Goal: Check status: Check status

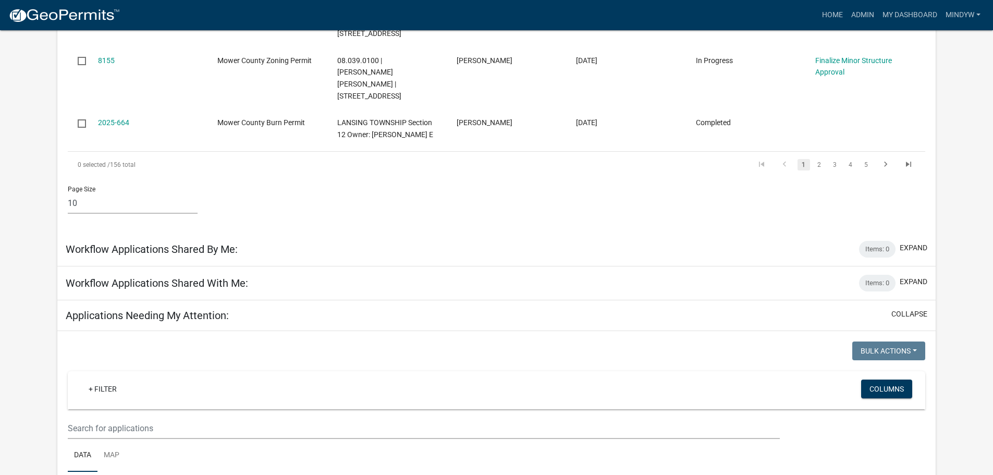
scroll to position [729, 0]
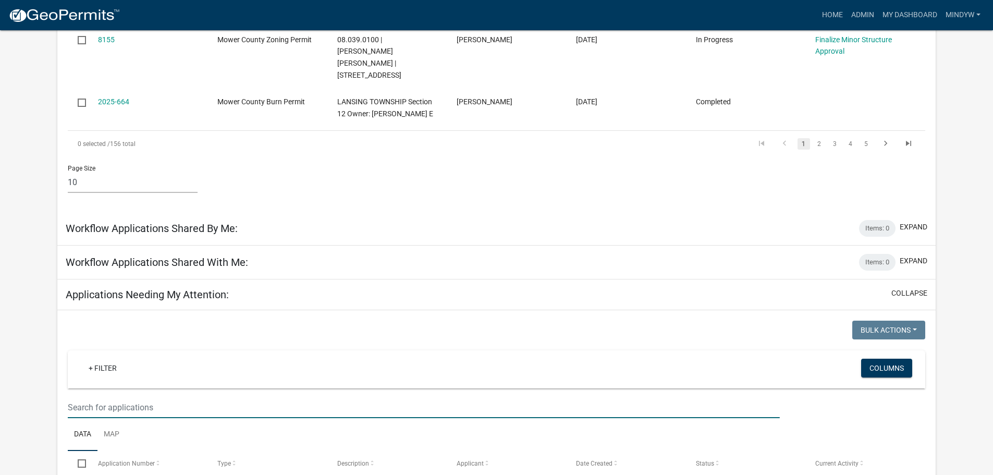
click at [118, 397] on input "text" at bounding box center [423, 407] width 711 height 21
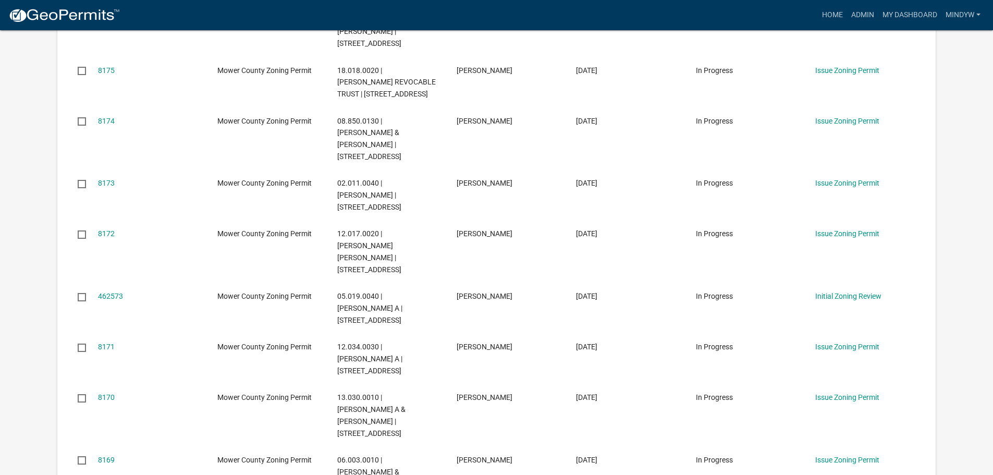
scroll to position [1459, 0]
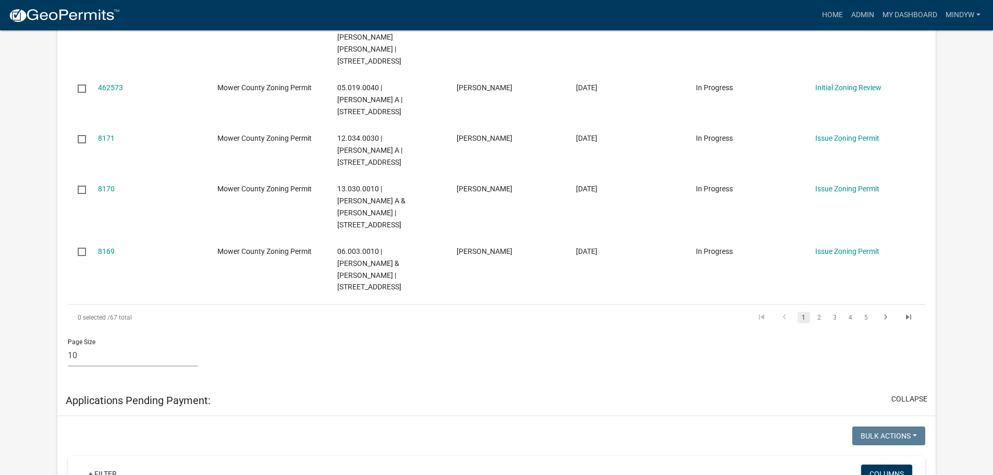
paste input "13.001.0030"
type input "13.001.0030"
drag, startPoint x: 129, startPoint y: 337, endPoint x: 62, endPoint y: 335, distance: 66.7
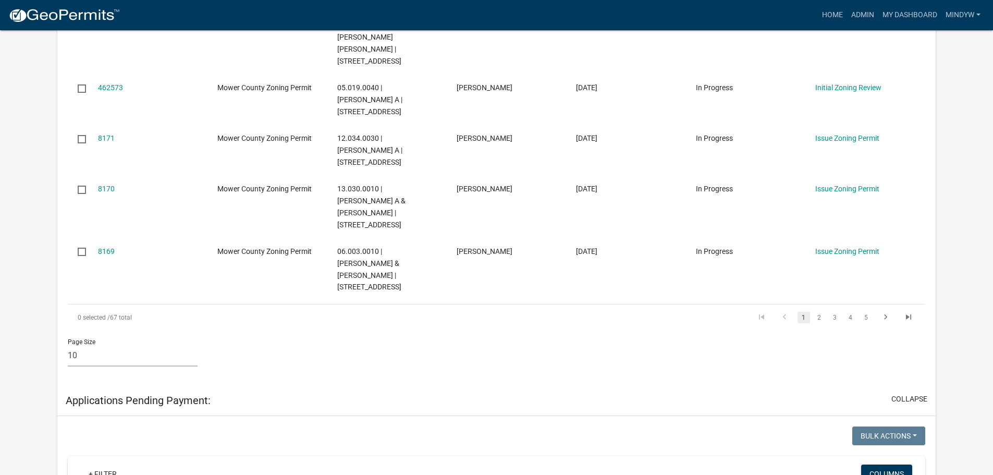
paste input "13.001.0030"
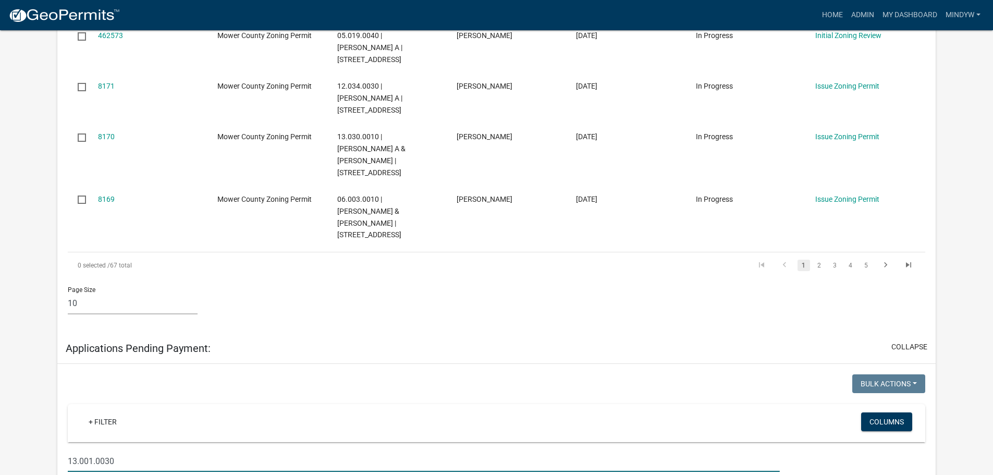
drag, startPoint x: 92, startPoint y: 281, endPoint x: 93, endPoint y: 264, distance: 17.8
click at [92, 450] on input "13.001.0030" at bounding box center [423, 460] width 711 height 21
drag, startPoint x: 130, startPoint y: 283, endPoint x: 56, endPoint y: 283, distance: 74.0
paste input "[STREET_ADDRESS]"
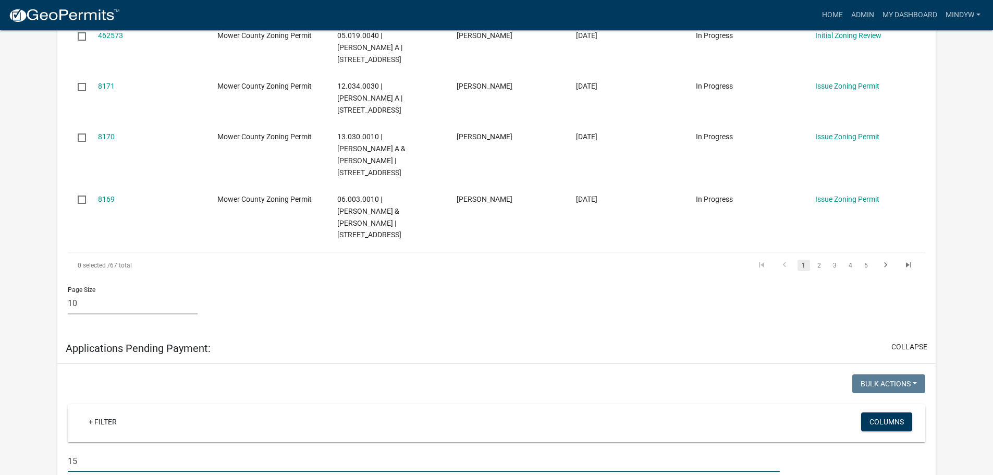
type input "1"
click at [126, 450] on input "text" at bounding box center [423, 460] width 711 height 21
paste input "13.002.0030"
type input "13.002.0030"
drag, startPoint x: 125, startPoint y: 282, endPoint x: 65, endPoint y: 282, distance: 59.4
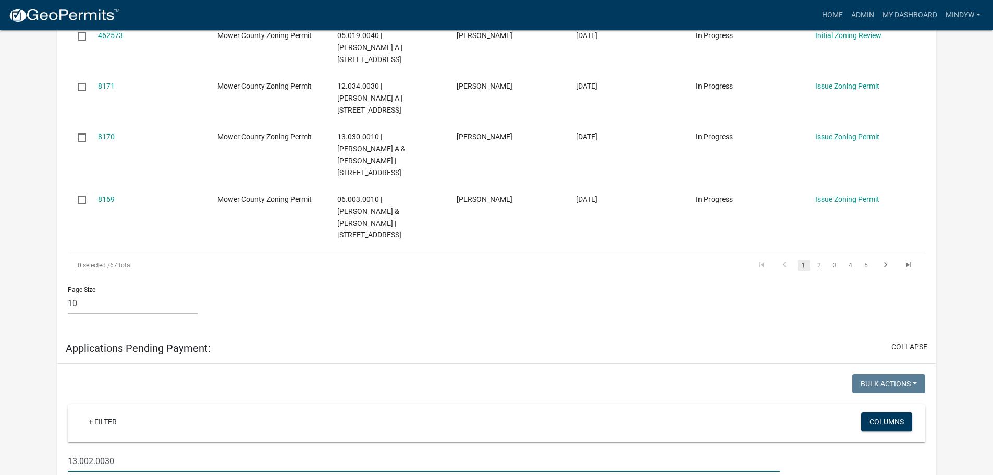
click at [65, 450] on div "13.002.0030" at bounding box center [423, 460] width 727 height 21
paste input "13.002.0030"
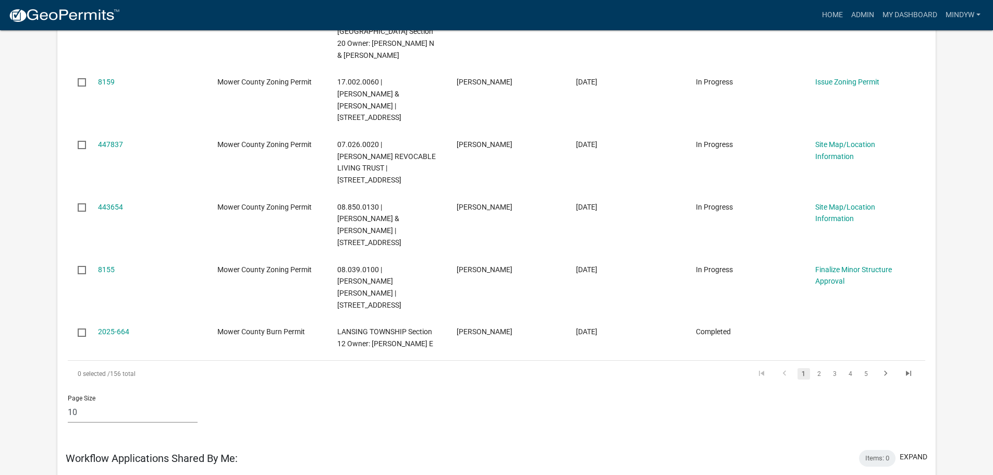
scroll to position [417, 0]
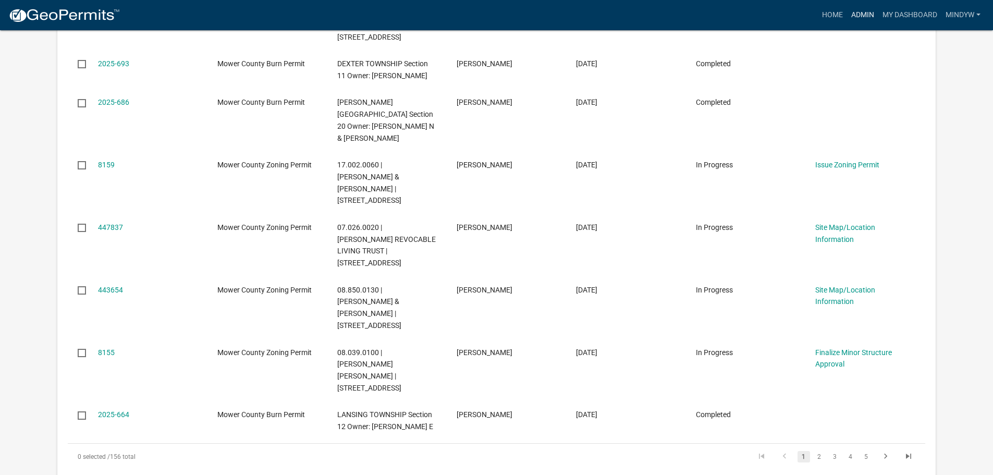
type input "13.002.0030"
click at [860, 19] on link "Admin" at bounding box center [862, 15] width 31 height 20
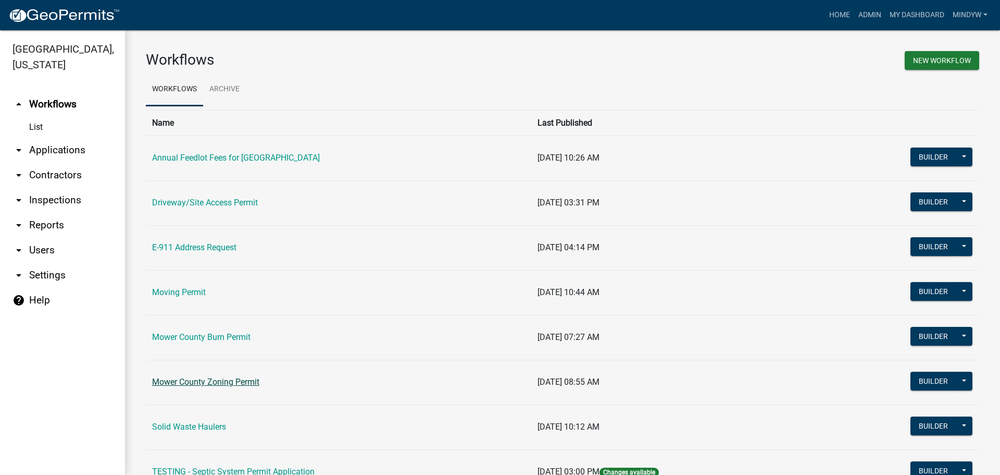
click at [222, 381] on link "Mower County Zoning Permit" at bounding box center [205, 382] width 107 height 10
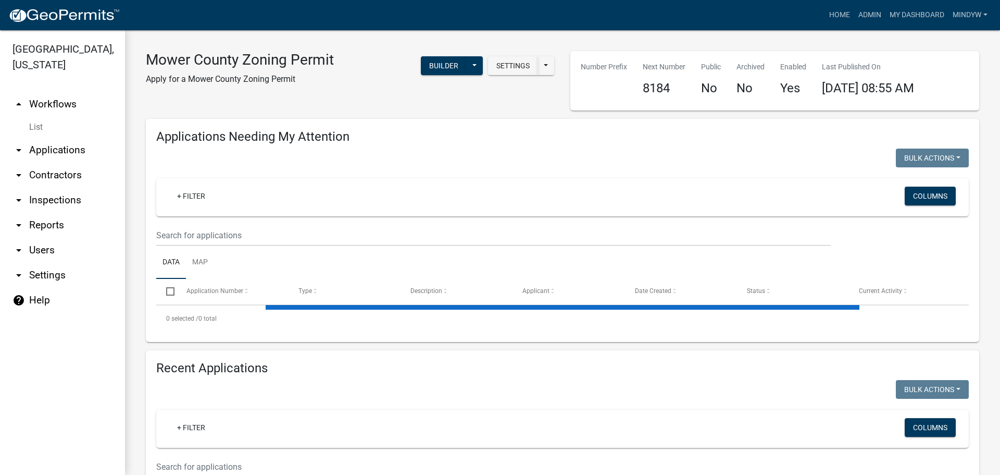
select select "1: 25"
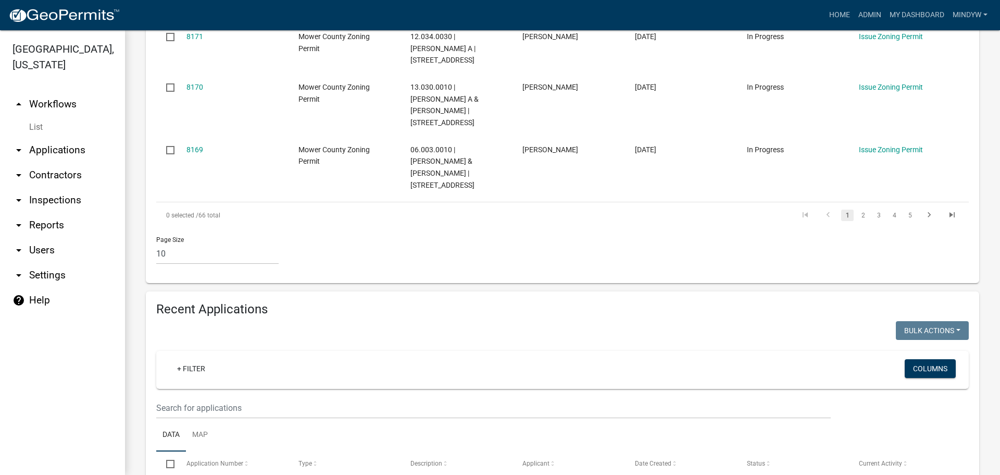
scroll to position [677, 0]
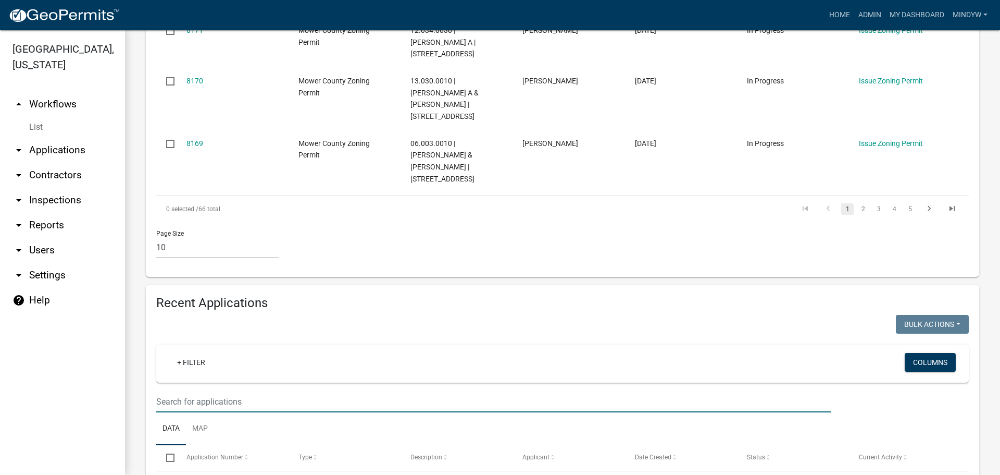
click at [176, 391] on input "text" at bounding box center [493, 401] width 675 height 21
paste input "13.002.0030"
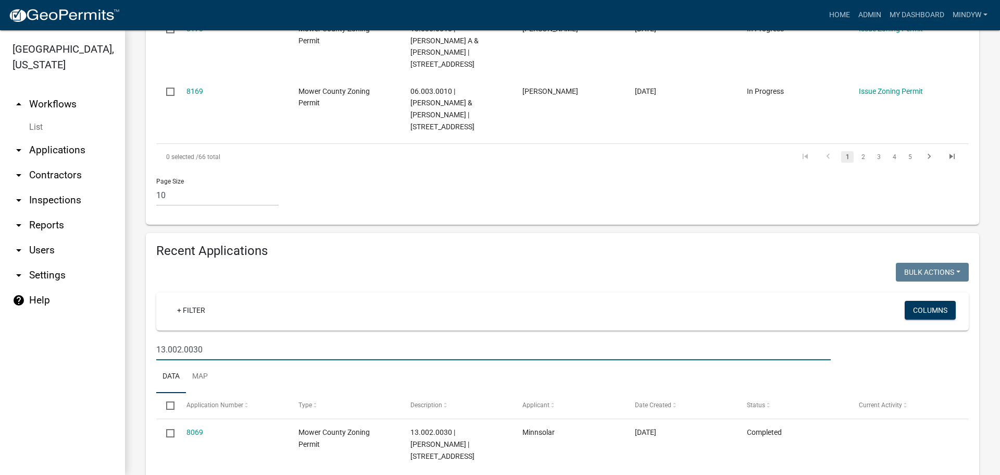
click at [181, 339] on input "13.002.0030" at bounding box center [493, 349] width 675 height 21
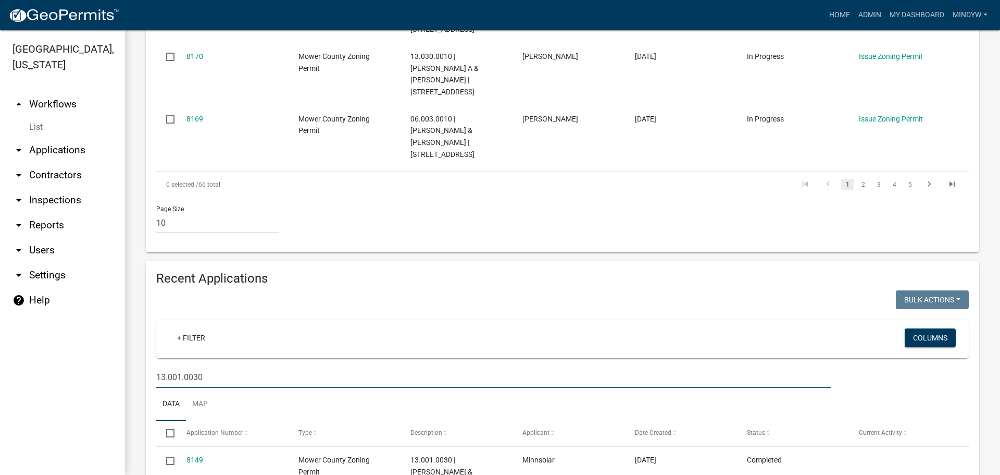
click at [180, 366] on input "13.001.0030" at bounding box center [493, 376] width 675 height 21
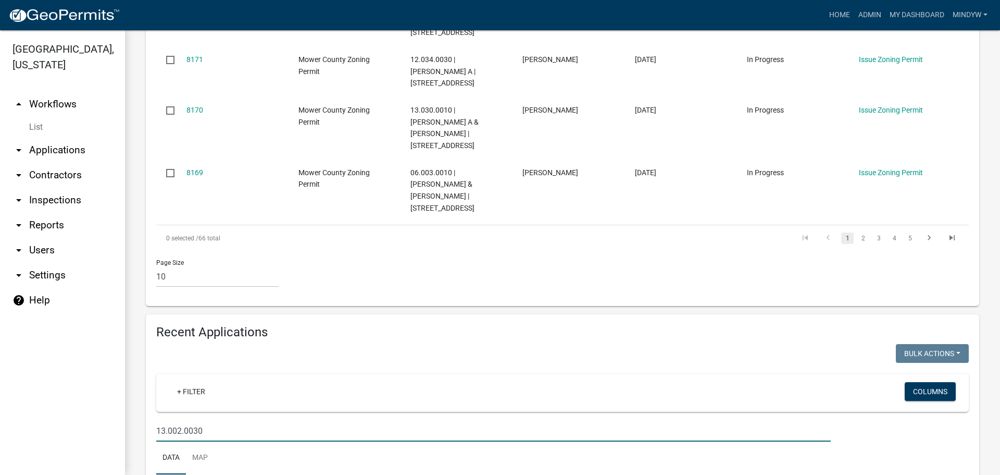
scroll to position [729, 0]
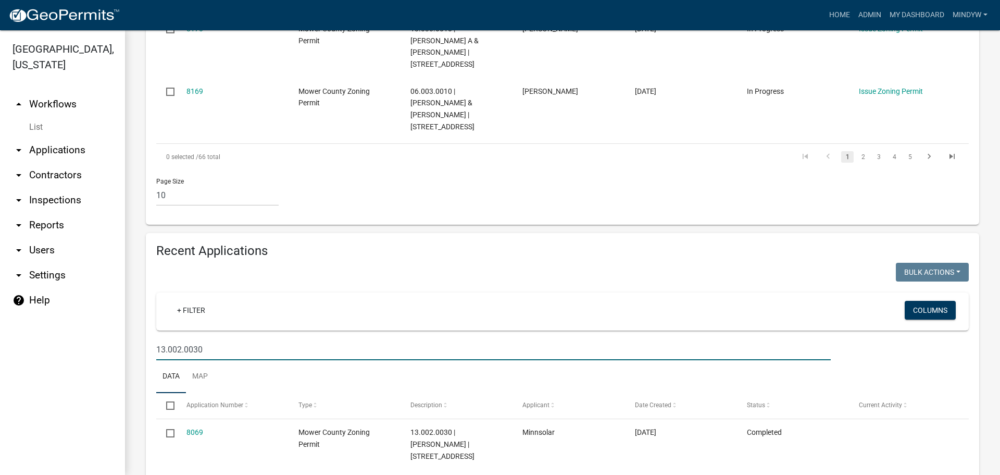
drag, startPoint x: 181, startPoint y: 266, endPoint x: 179, endPoint y: 253, distance: 13.3
click at [181, 339] on input "13.002.0030" at bounding box center [493, 349] width 675 height 21
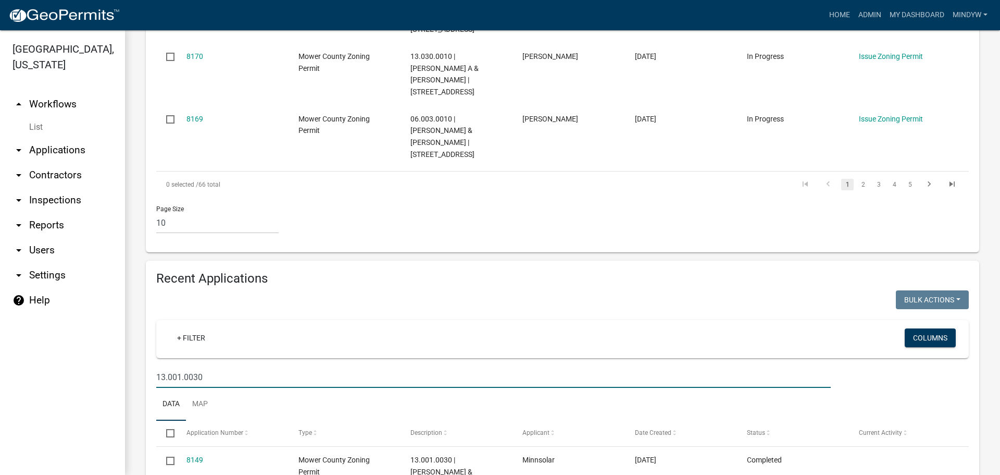
click at [179, 366] on input "13.001.0030" at bounding box center [493, 376] width 675 height 21
click at [181, 366] on input "13.001.0030" at bounding box center [493, 376] width 675 height 21
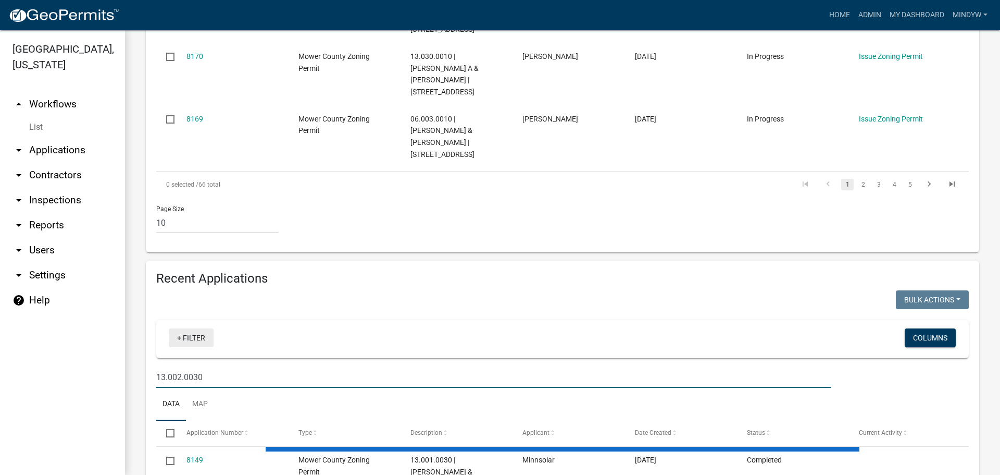
scroll to position [729, 0]
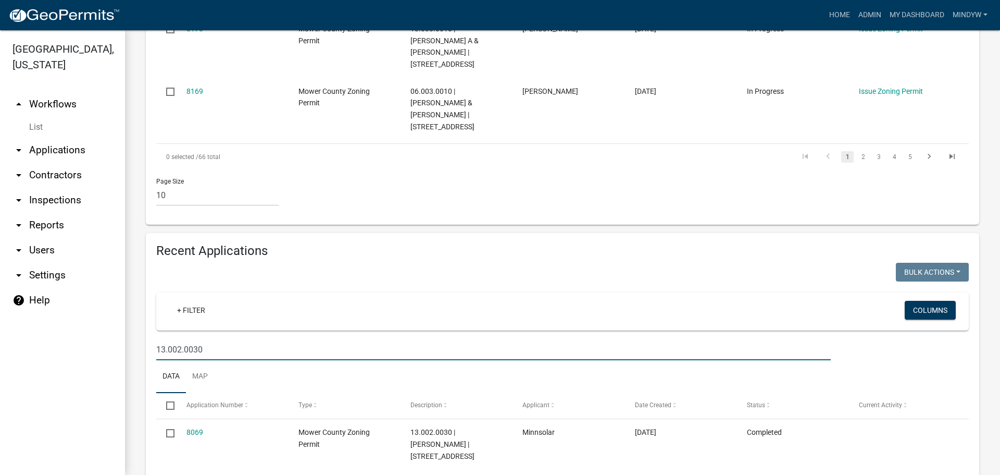
type input "13.002.0030"
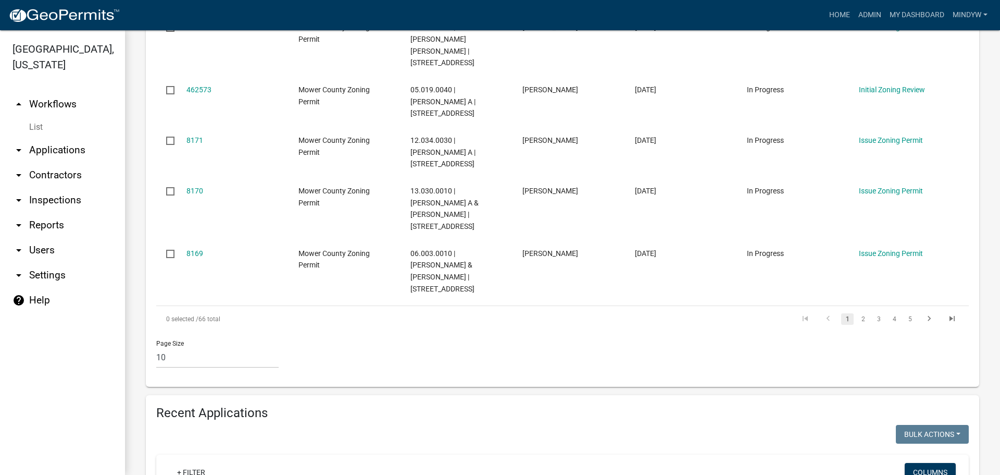
scroll to position [625, 0]
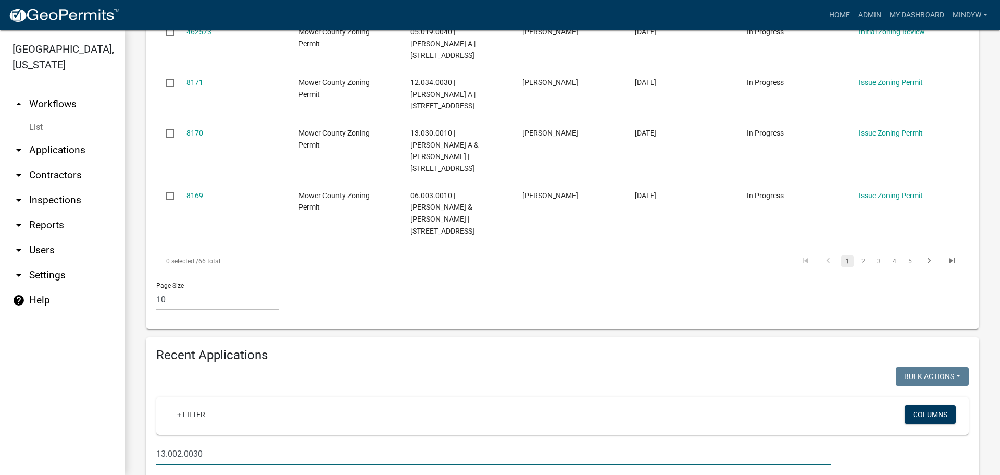
drag, startPoint x: 208, startPoint y: 369, endPoint x: 147, endPoint y: 367, distance: 61.5
select select "1: 25"
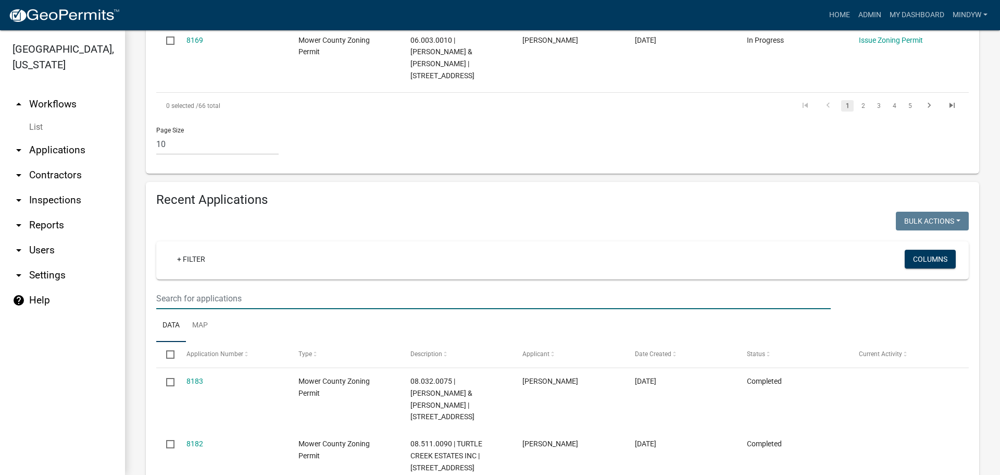
scroll to position [782, 0]
click at [239, 287] on input "text" at bounding box center [493, 297] width 675 height 21
click at [364, 287] on input "text" at bounding box center [493, 297] width 675 height 21
click at [354, 287] on input "text" at bounding box center [493, 297] width 675 height 21
